Goal: Check status: Check status

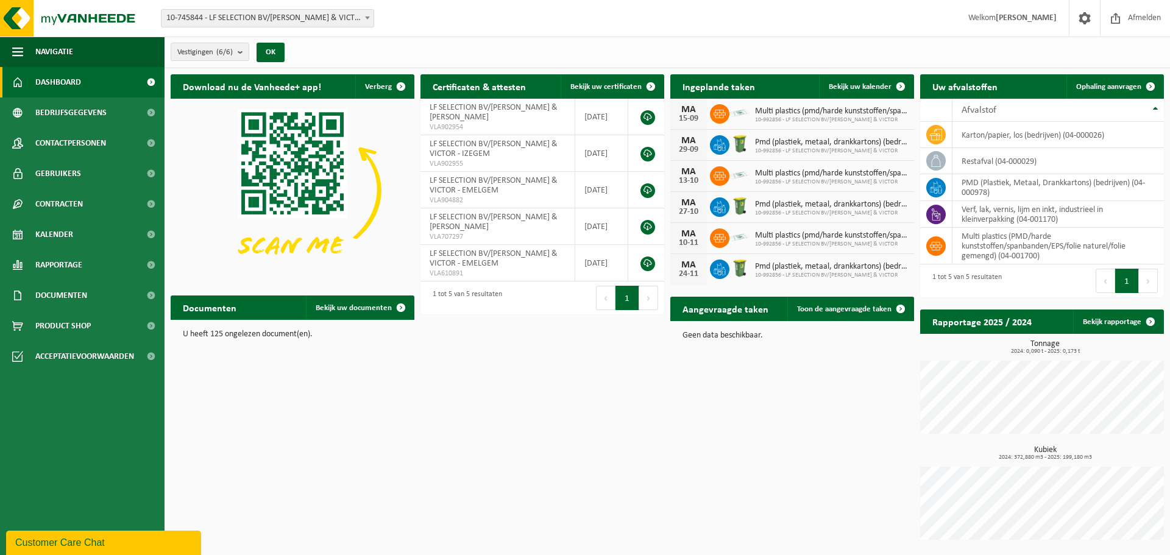
click at [603, 374] on div "Download nu de Vanheede+ app! Verberg Certificaten & attesten Bekijk uw certifi…" at bounding box center [667, 310] width 999 height 484
click at [559, 348] on div "Download nu de Vanheede+ app! Verberg Certificaten & attesten Bekijk uw certifi…" at bounding box center [667, 310] width 999 height 484
click at [549, 329] on div "Download nu de Vanheede+ app! Verberg Certificaten & attesten Bekijk uw certifi…" at bounding box center [667, 310] width 999 height 484
click at [62, 230] on span "Kalender" at bounding box center [54, 234] width 38 height 30
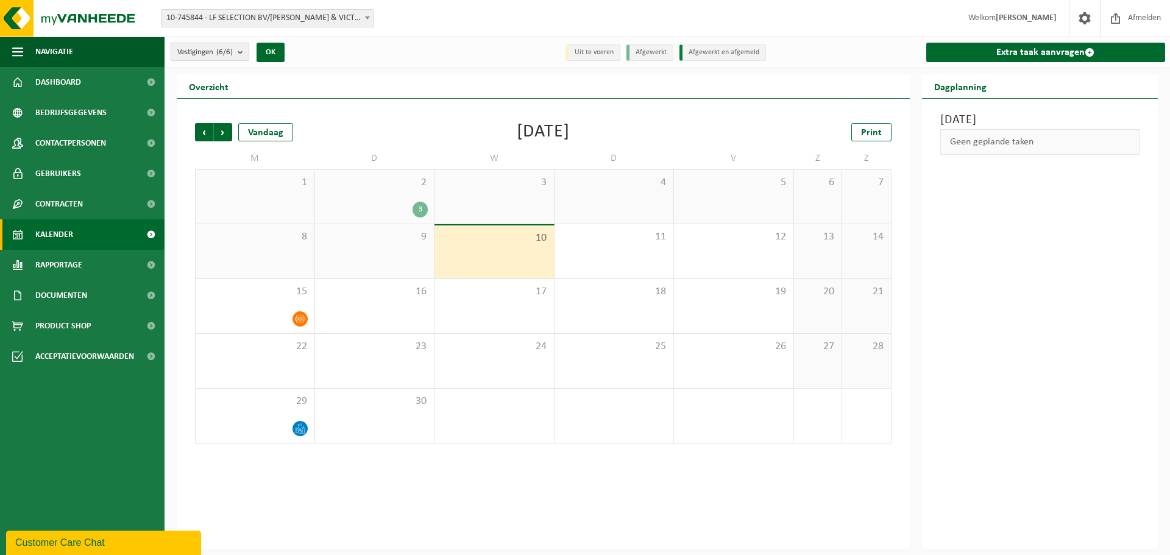
click at [248, 47] on b "submit" at bounding box center [243, 51] width 11 height 17
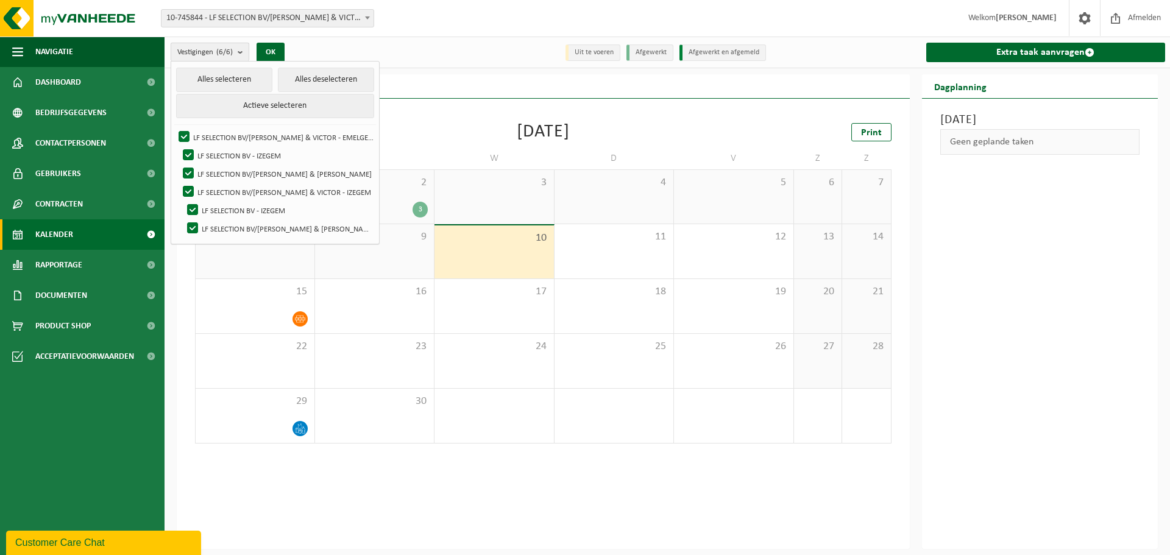
click at [248, 47] on b "submit" at bounding box center [243, 52] width 11 height 18
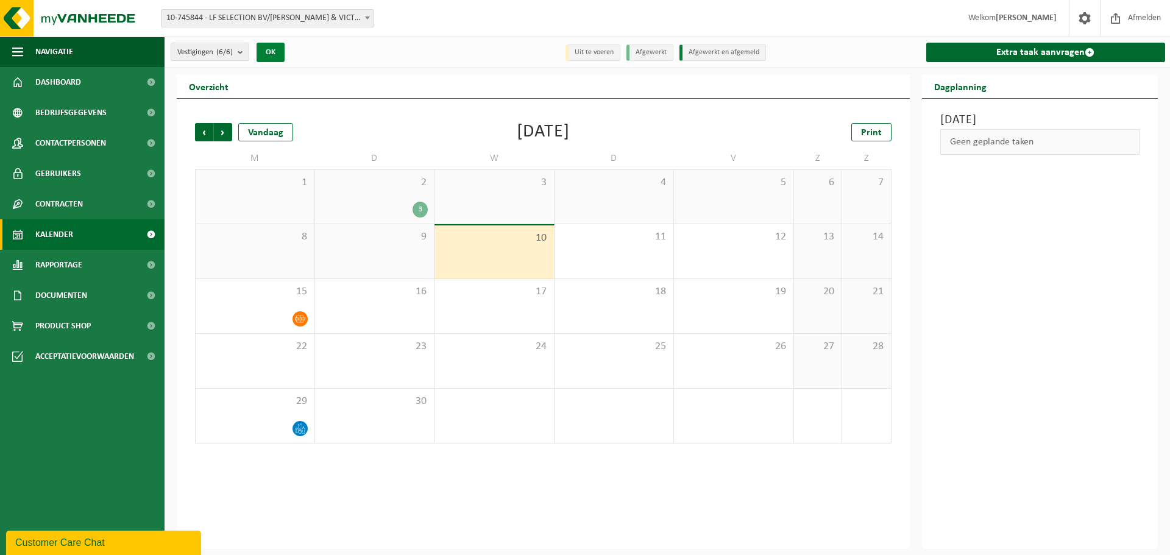
click at [274, 52] on button "OK" at bounding box center [271, 52] width 28 height 19
click at [397, 211] on div "3" at bounding box center [374, 210] width 107 height 16
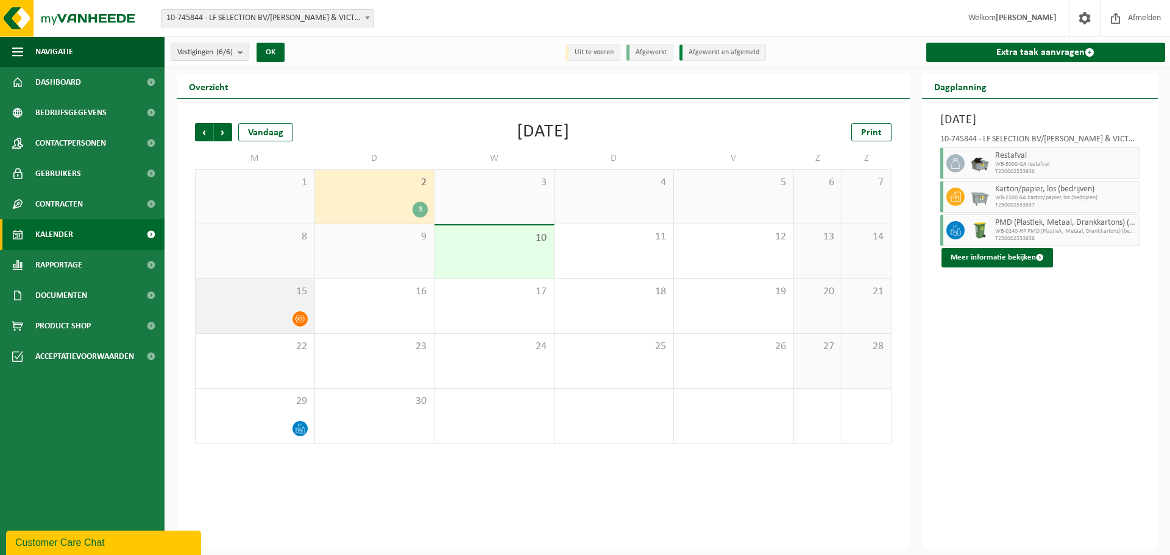
click at [271, 315] on div at bounding box center [255, 319] width 107 height 16
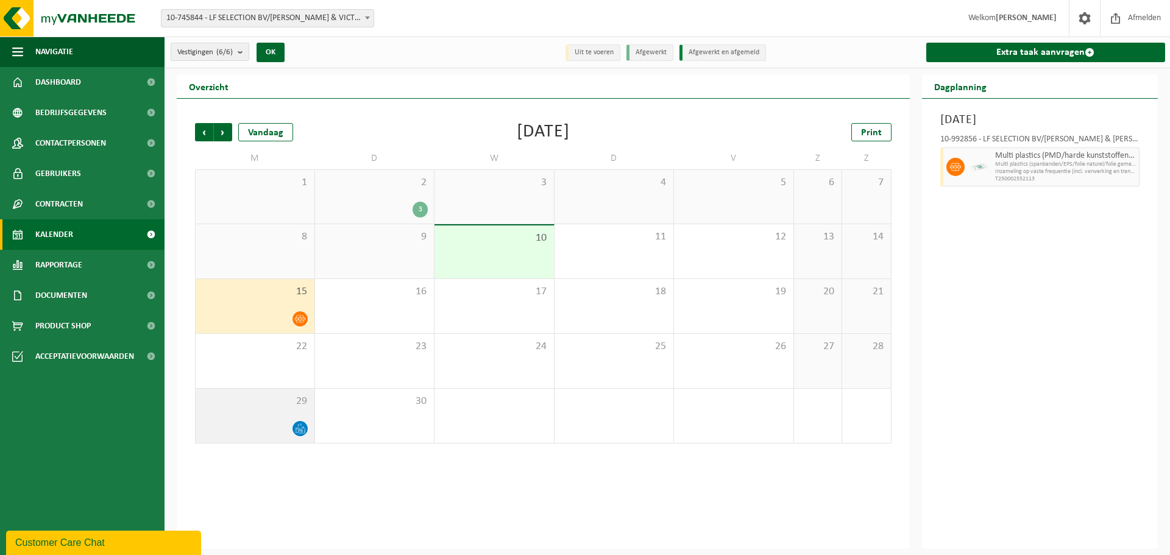
click at [263, 414] on div "29" at bounding box center [255, 416] width 119 height 54
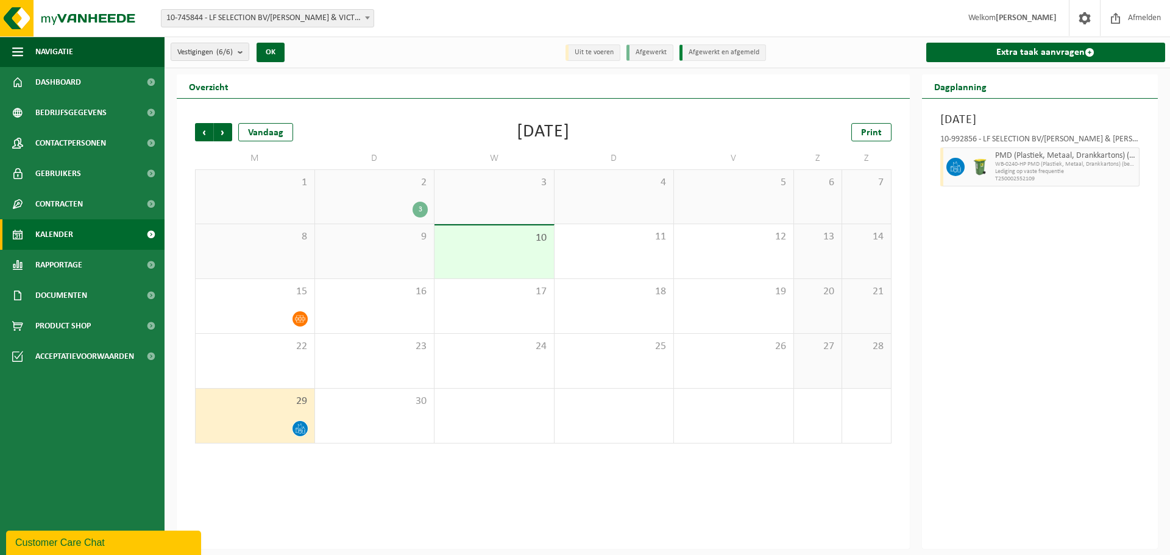
click at [233, 131] on div "Vorige Volgende Vandaag" at bounding box center [256, 132] width 122 height 18
click at [227, 132] on span "Volgende" at bounding box center [223, 132] width 18 height 18
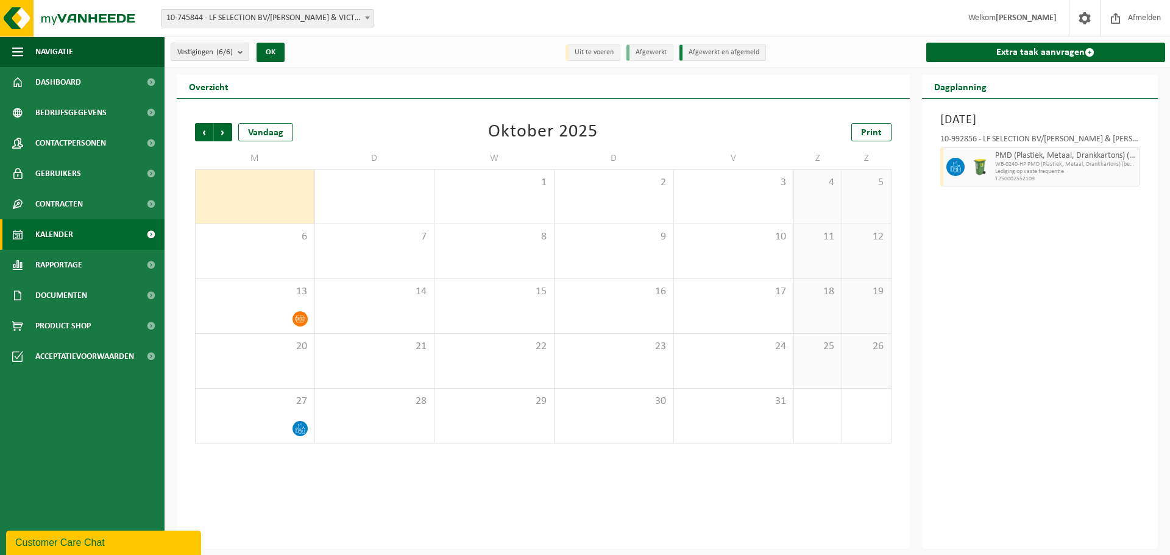
click at [227, 132] on span "Volgende" at bounding box center [223, 132] width 18 height 18
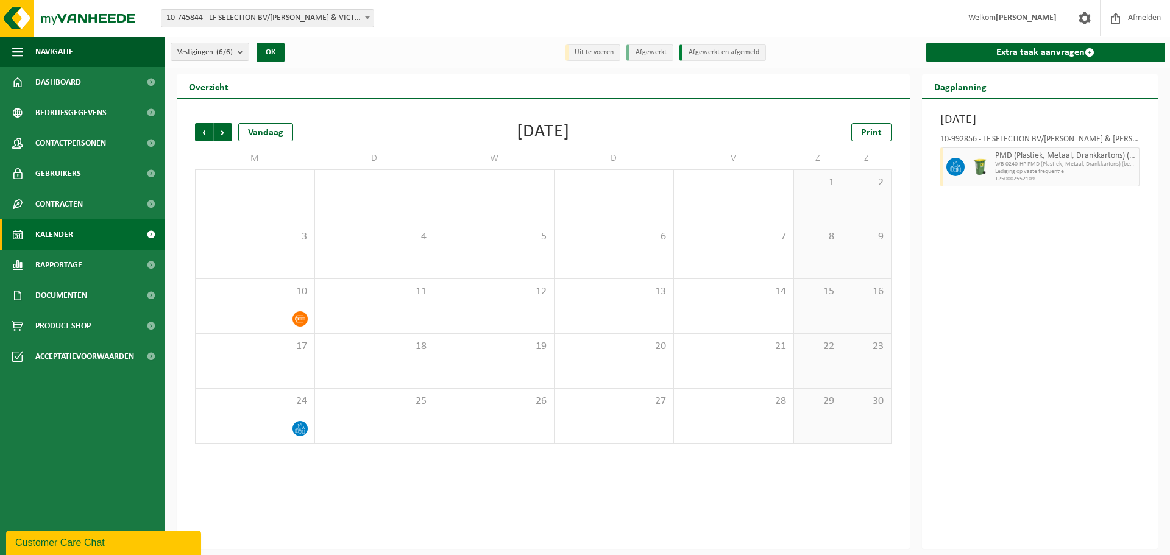
click at [193, 135] on div "Vorige Volgende Vandaag [DATE] Print M D W D V Z Z 27 28 29 30 31 1 2 3 4 5 6 7…" at bounding box center [543, 283] width 709 height 345
click at [246, 133] on div "Vandaag" at bounding box center [265, 132] width 55 height 18
